Goal: Information Seeking & Learning: Learn about a topic

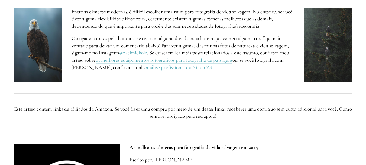
scroll to position [2331, 0]
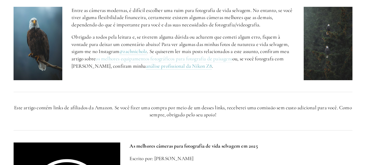
click at [125, 59] on font "os melhores equipamentos fotográficos para fotografia de paisagens" at bounding box center [164, 58] width 137 height 6
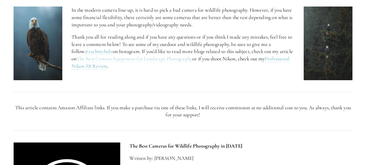
scroll to position [2326, 0]
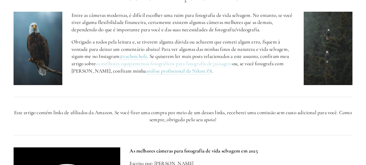
click at [137, 63] on font "os melhores equipamentos fotográficos para fotografia de paisagens" at bounding box center [164, 63] width 137 height 6
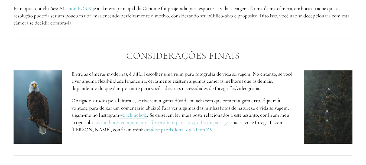
scroll to position [2321, 0]
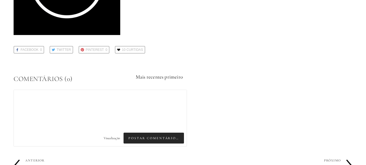
scroll to position [1754, 0]
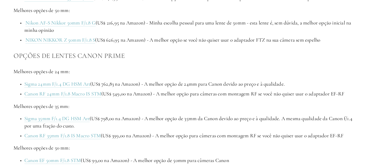
scroll to position [759, 0]
